Goal: Transaction & Acquisition: Purchase product/service

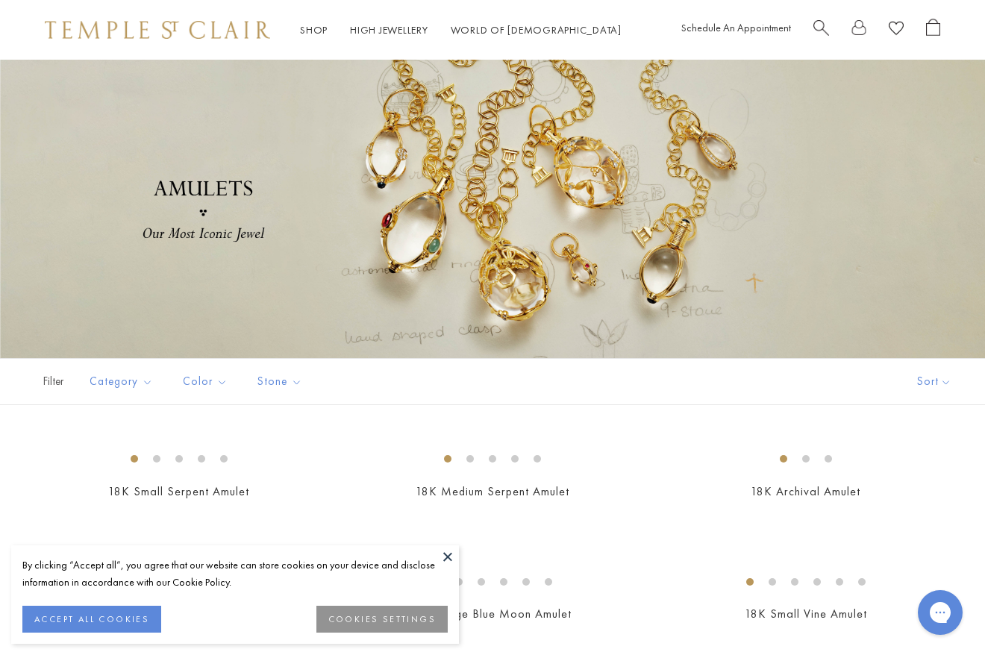
click at [321, 28] on link "Shop Shop" at bounding box center [314, 29] width 28 height 13
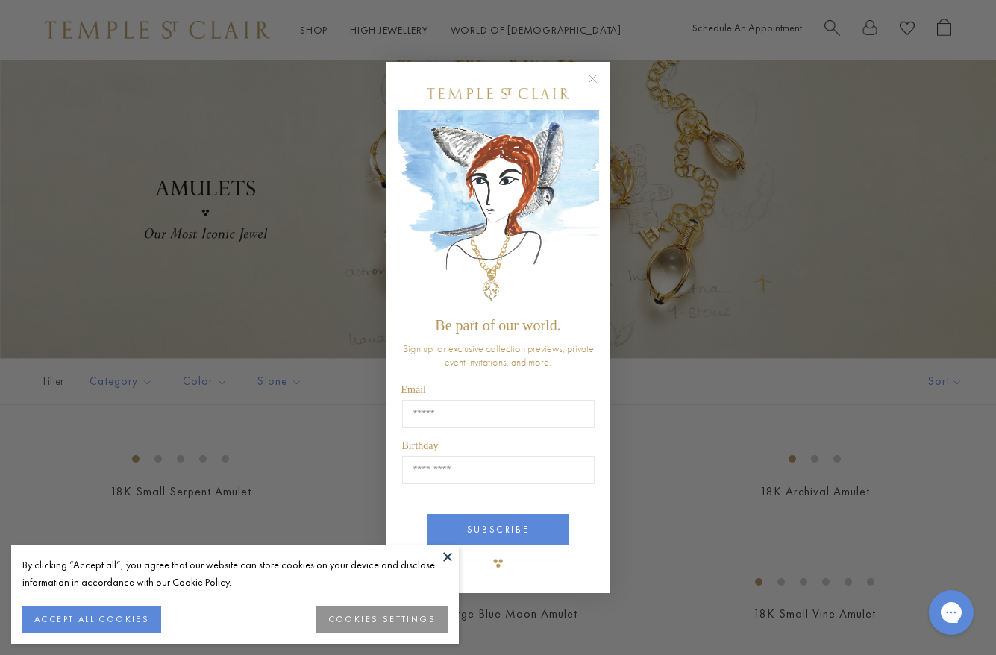
click at [594, 82] on circle "Close dialog" at bounding box center [592, 79] width 18 height 18
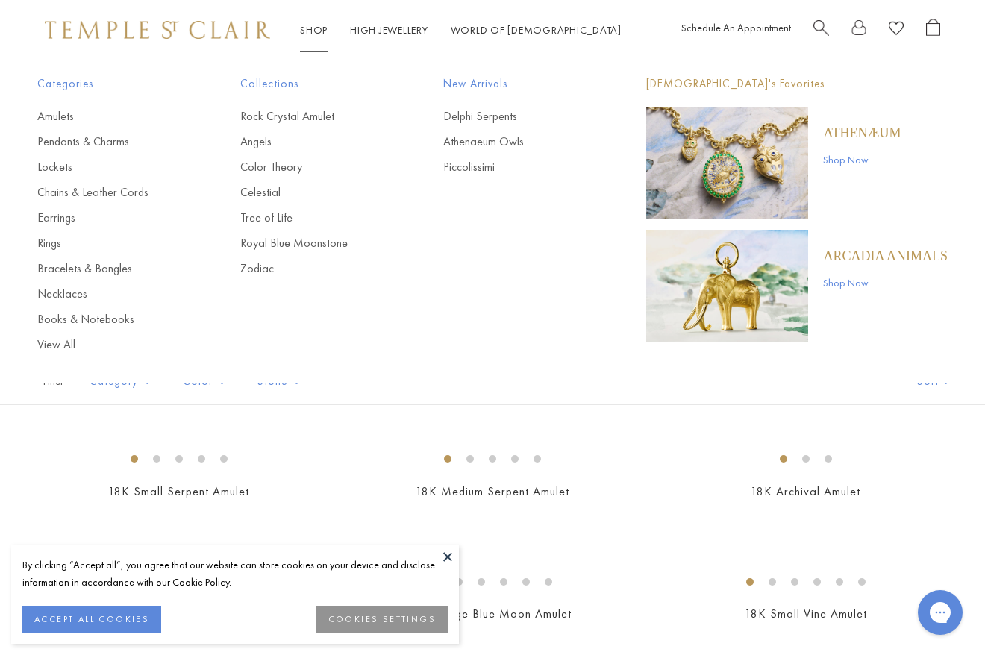
click at [313, 25] on link "Shop Shop" at bounding box center [314, 29] width 28 height 13
click at [84, 293] on link "Necklaces" at bounding box center [108, 294] width 143 height 16
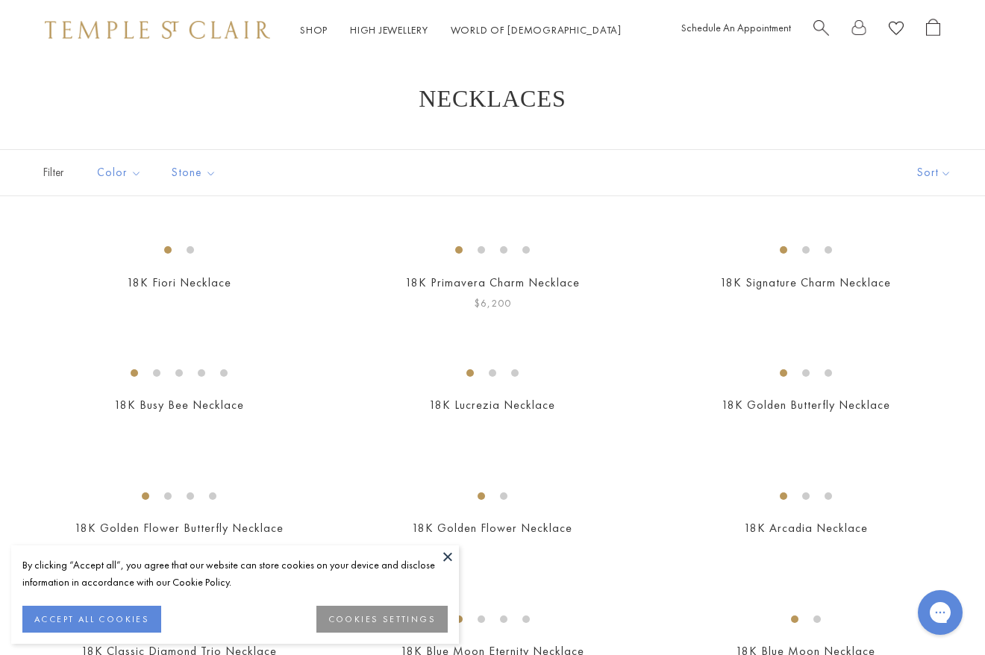
scroll to position [13, 0]
click at [247, 198] on button "Gold" at bounding box center [298, 200] width 127 height 17
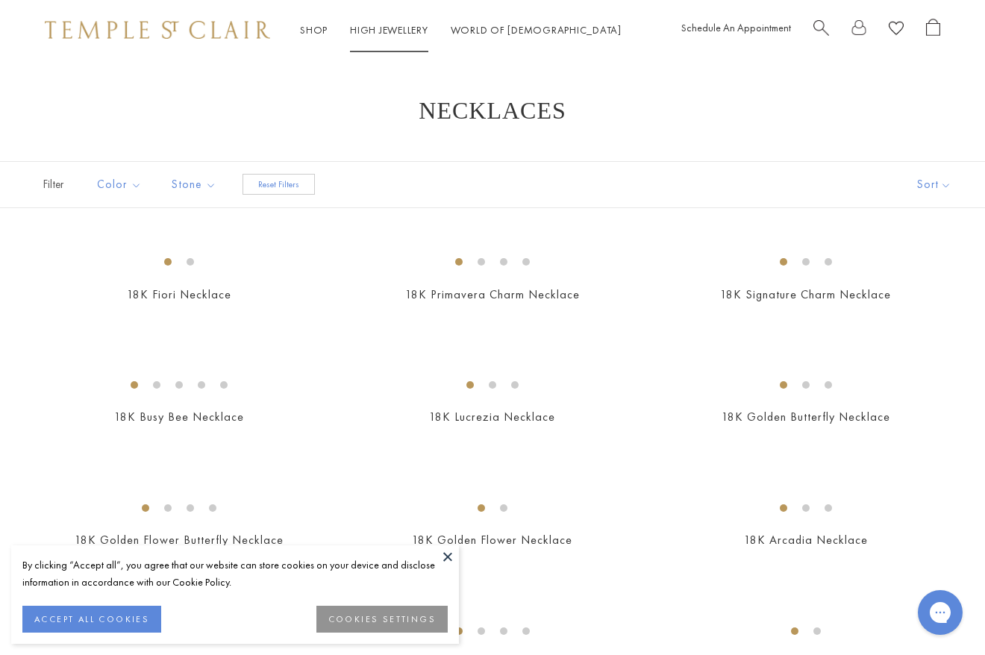
click at [382, 31] on link "High Jewellery High Jewellery" at bounding box center [389, 29] width 78 height 13
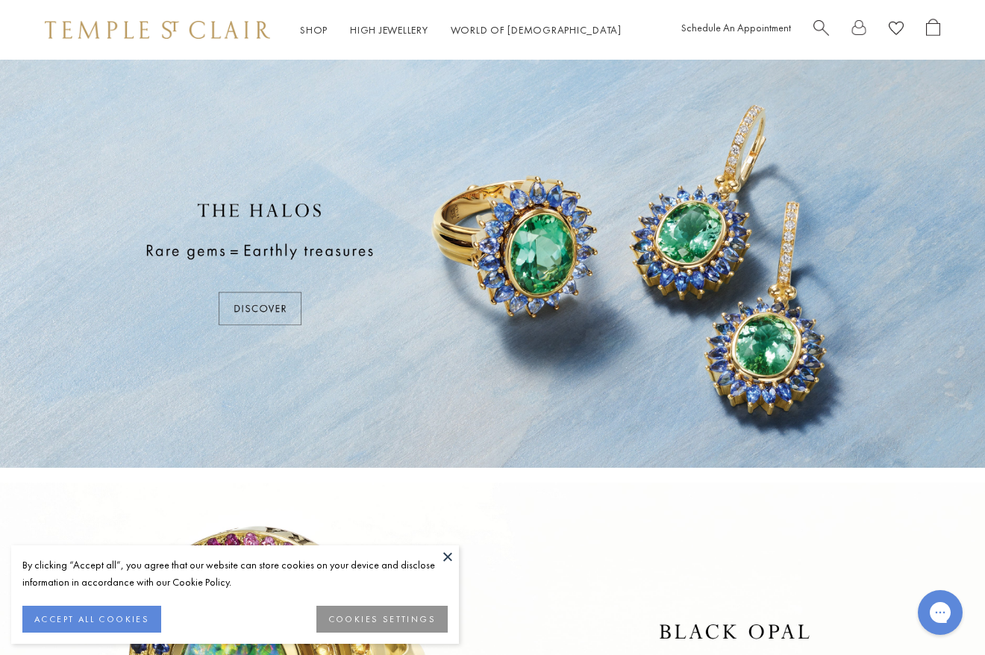
click at [445, 558] on button at bounding box center [447, 556] width 22 height 22
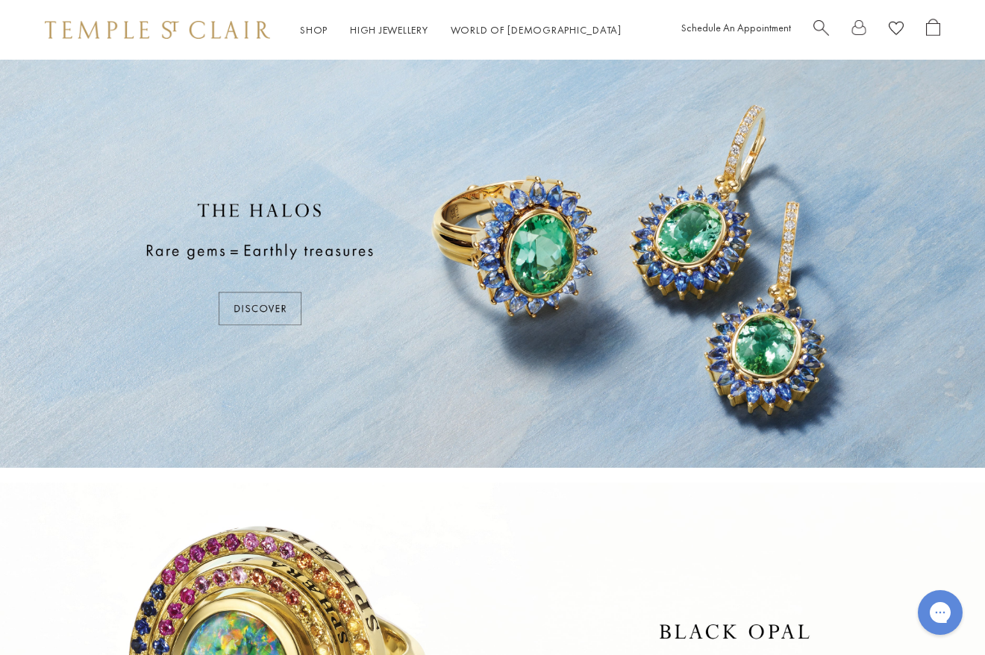
click at [820, 27] on span "Search" at bounding box center [821, 27] width 16 height 16
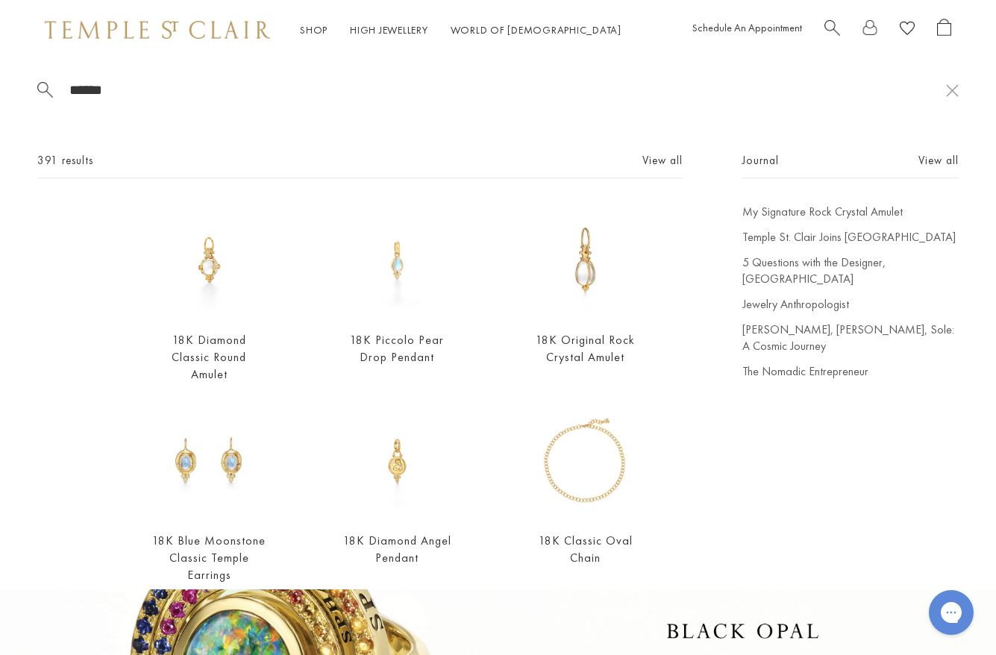
click at [826, 20] on span "Search" at bounding box center [832, 27] width 16 height 16
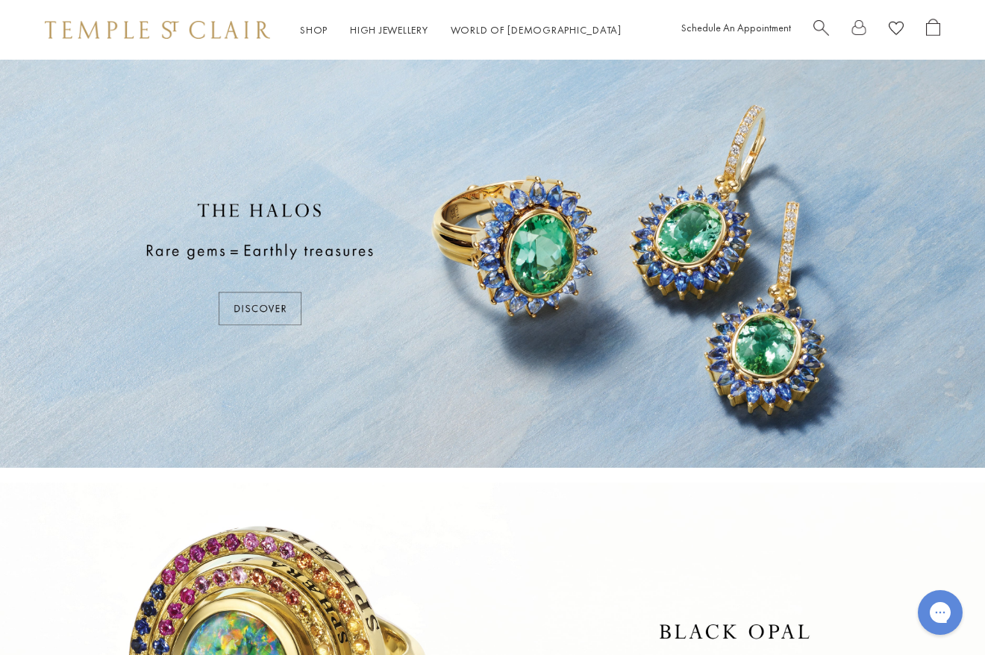
click at [823, 23] on span "Search" at bounding box center [821, 27] width 16 height 16
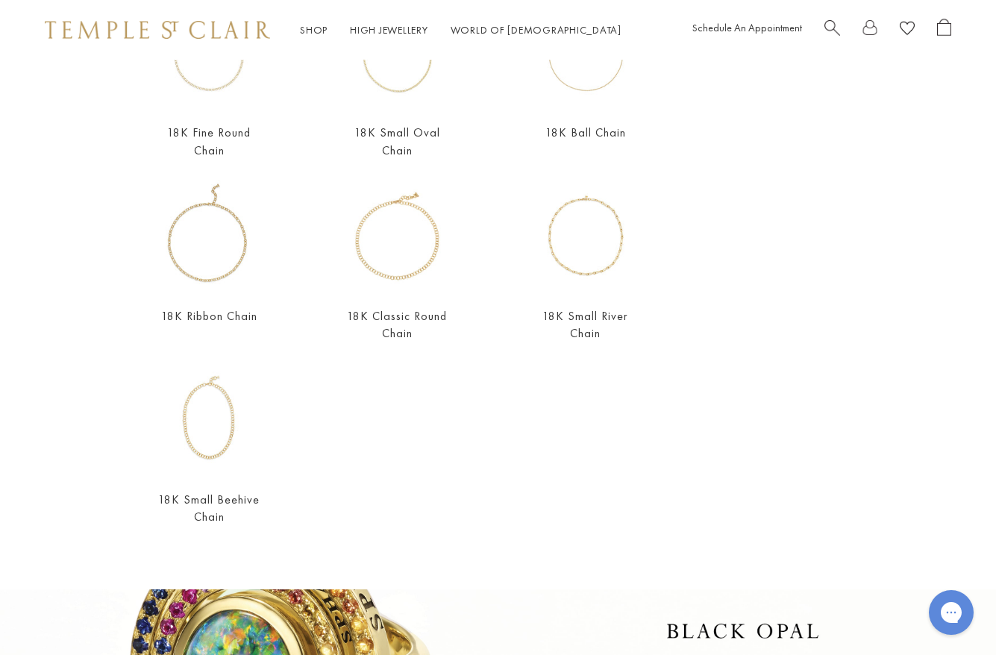
scroll to position [389, 0]
type input "**********"
click at [397, 310] on link "18K Classic Round Chain" at bounding box center [397, 326] width 100 height 33
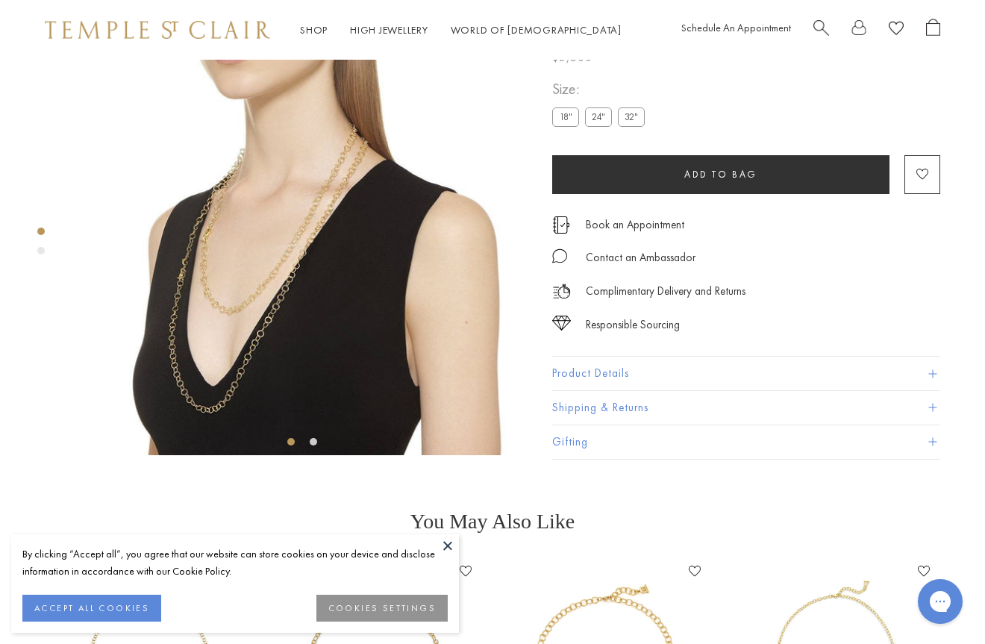
click at [609, 126] on label "24"" at bounding box center [598, 116] width 27 height 19
click at [630, 126] on label "32"" at bounding box center [631, 116] width 27 height 19
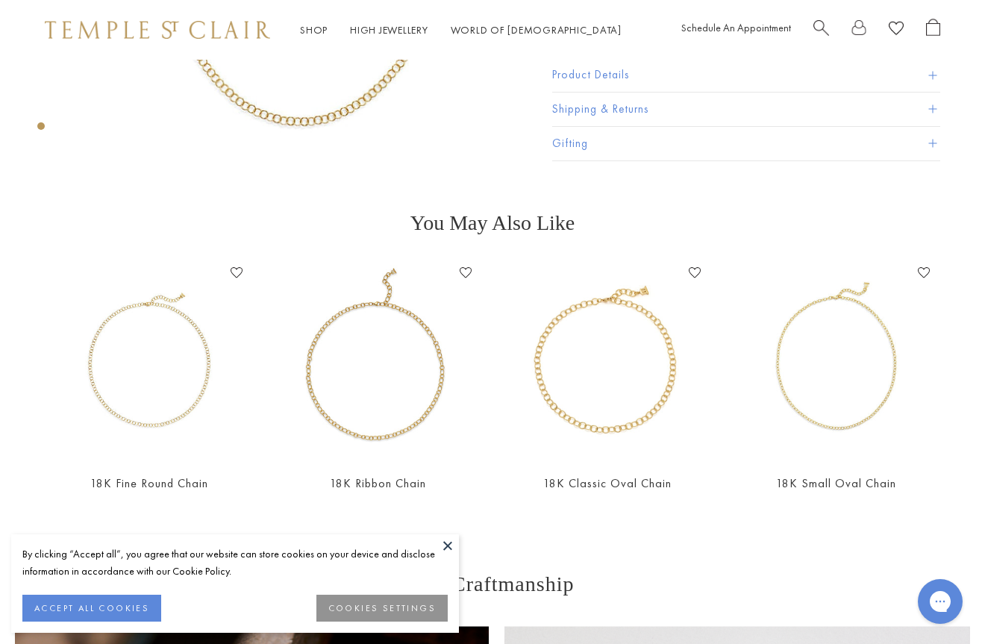
scroll to position [360, 0]
click at [133, 400] on img at bounding box center [148, 359] width 199 height 199
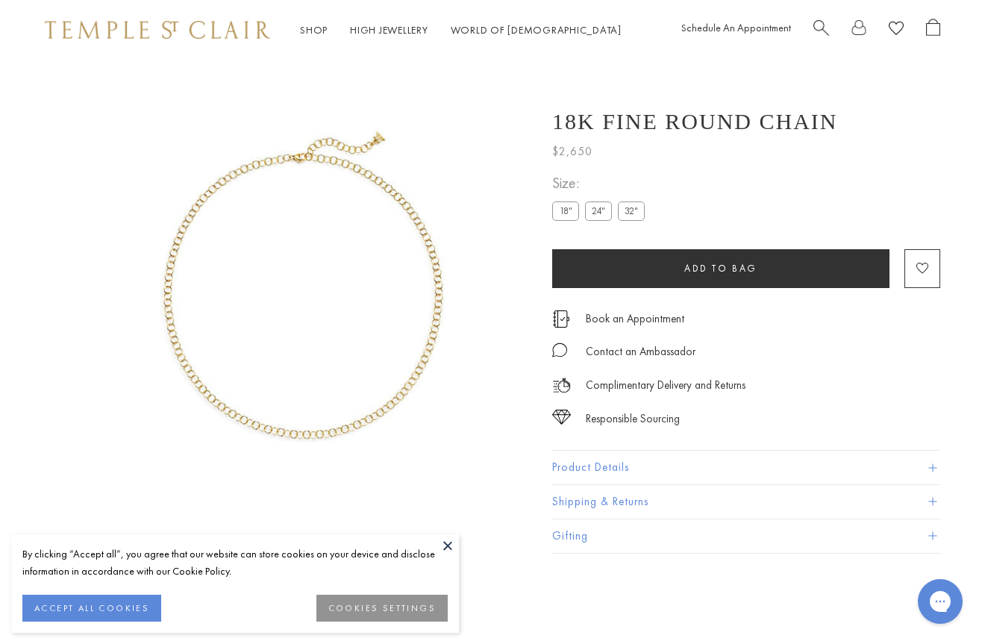
scroll to position [60, 0]
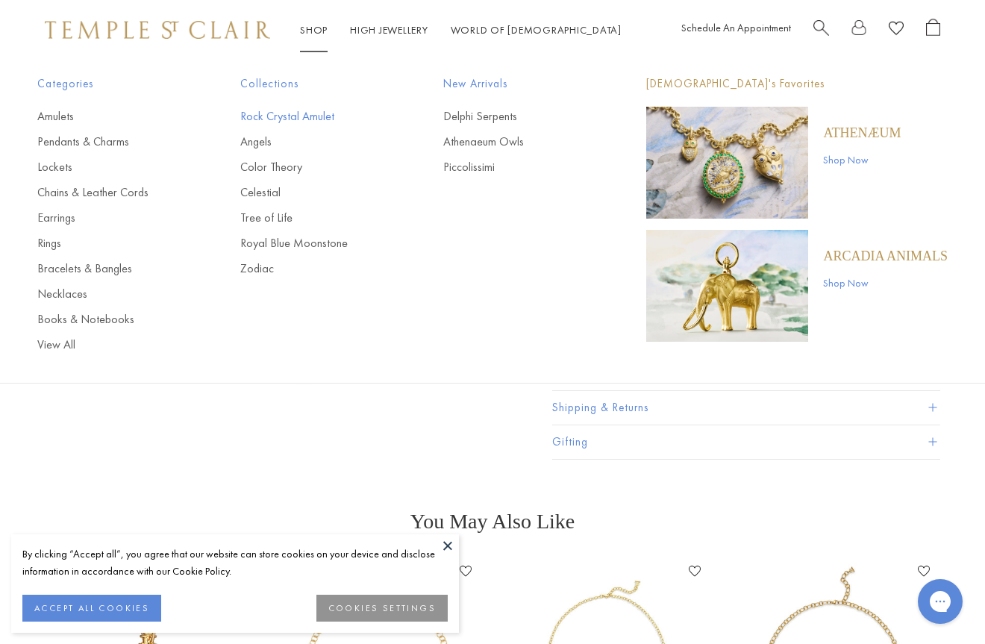
click at [310, 117] on link "Rock Crystal Amulet" at bounding box center [311, 116] width 143 height 16
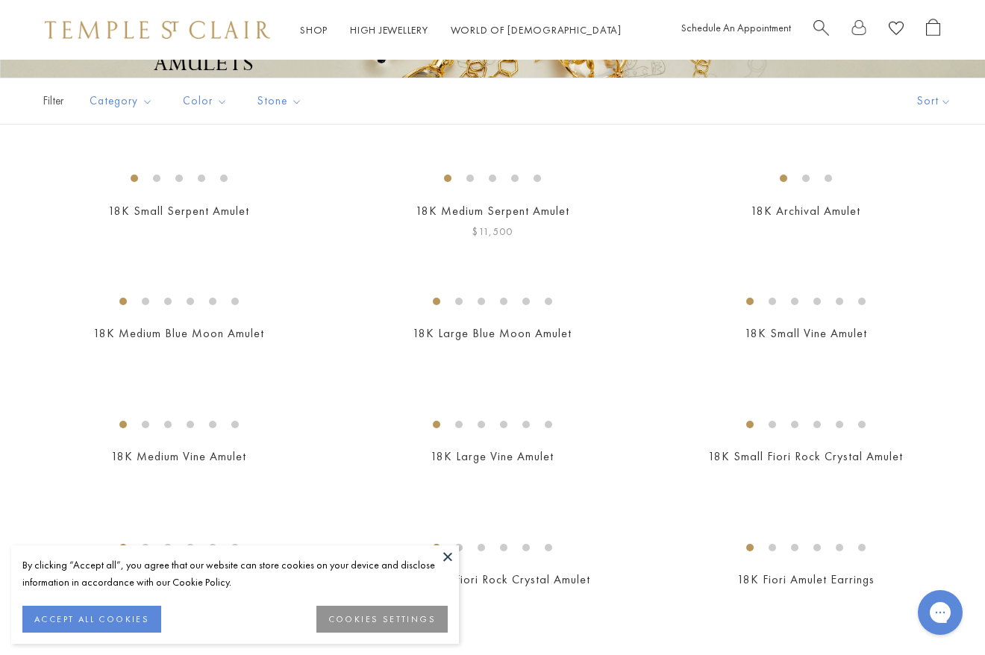
scroll to position [283, 0]
